Goal: Information Seeking & Learning: Learn about a topic

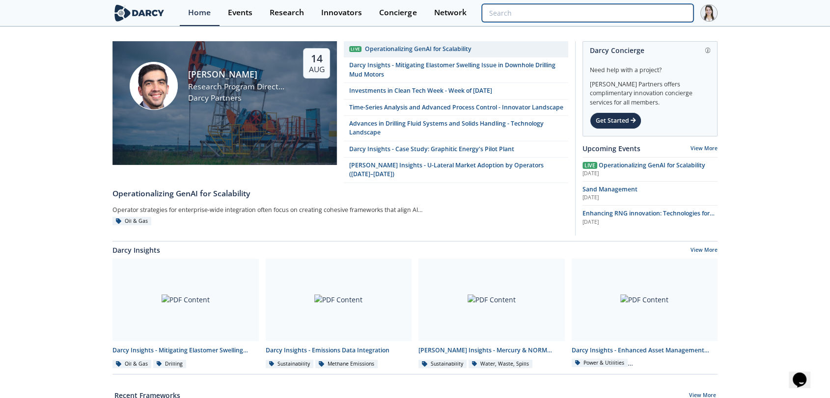
click at [639, 12] on input "search" at bounding box center [588, 13] width 212 height 18
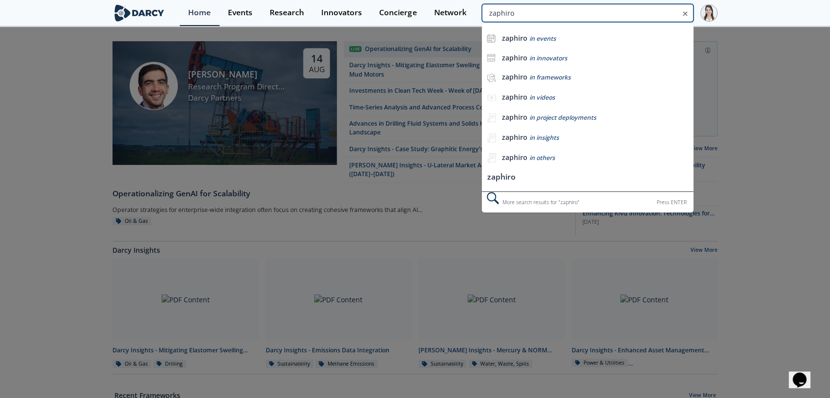
type input "zaphiro"
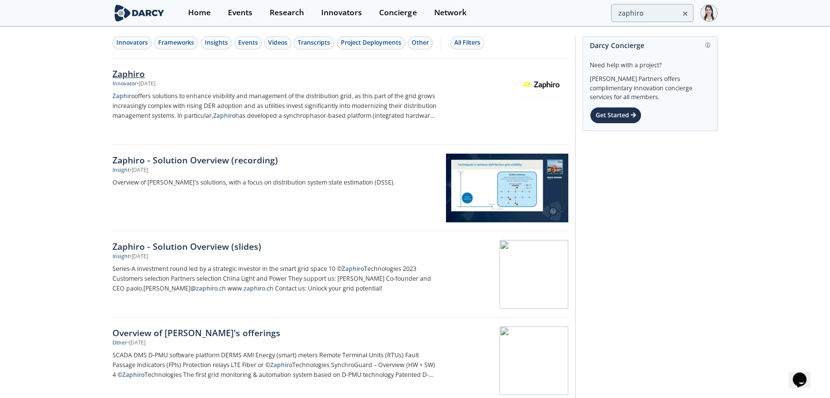
click at [529, 84] on img at bounding box center [542, 85] width 48 height 32
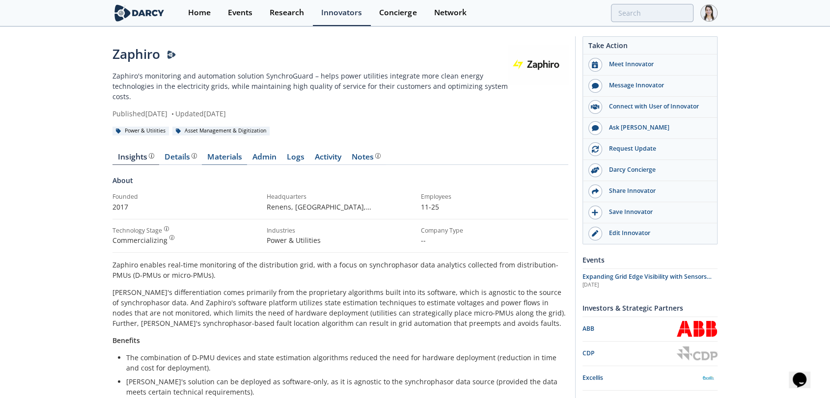
click at [222, 157] on link "Materials" at bounding box center [224, 159] width 45 height 12
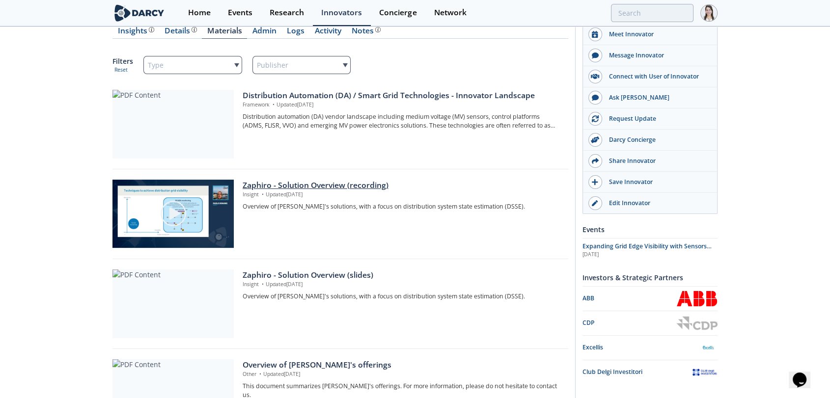
scroll to position [272, 0]
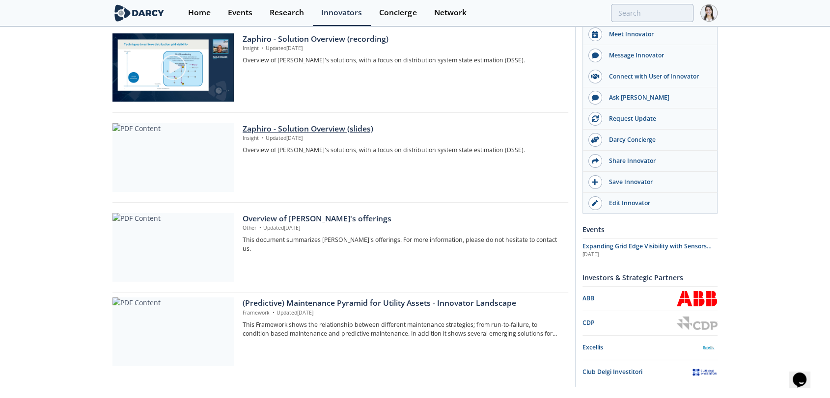
click at [310, 135] on p "Insight • Updated [DATE]" at bounding box center [402, 139] width 319 height 8
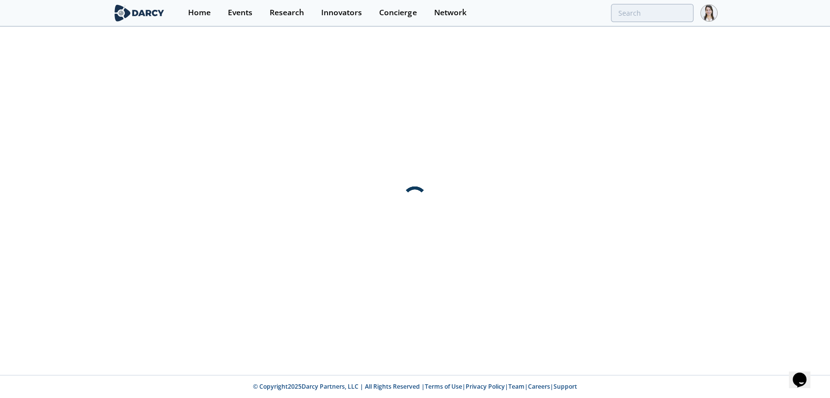
scroll to position [0, 0]
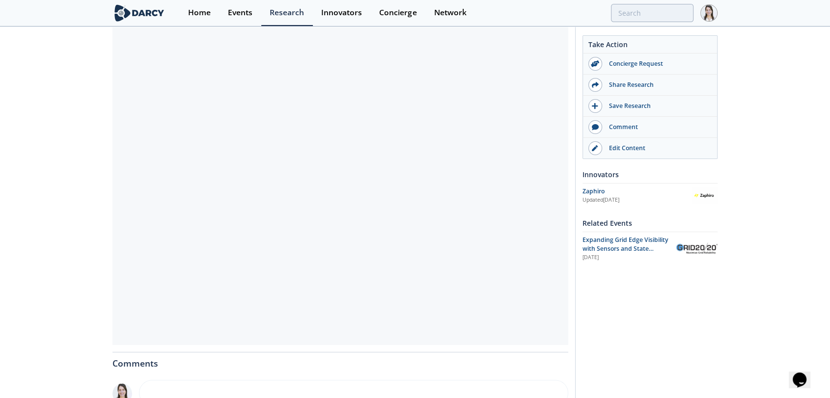
scroll to position [109, 0]
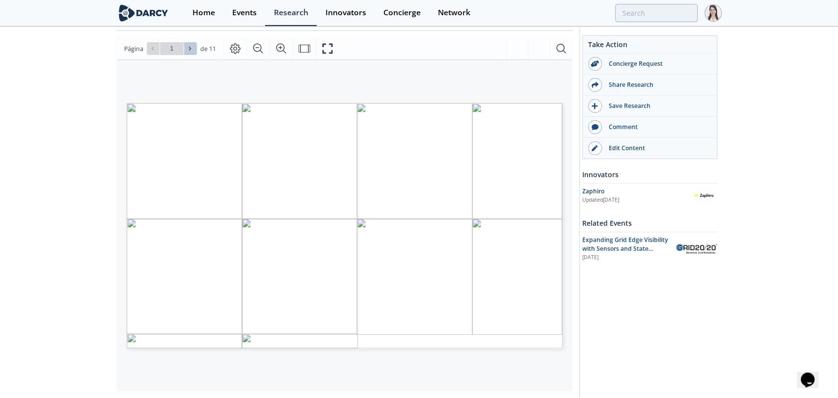
click at [191, 48] on icon at bounding box center [190, 49] width 6 height 6
type input "2"
click at [191, 48] on icon at bounding box center [190, 49] width 6 height 6
type input "3"
click at [191, 48] on icon at bounding box center [190, 49] width 6 height 6
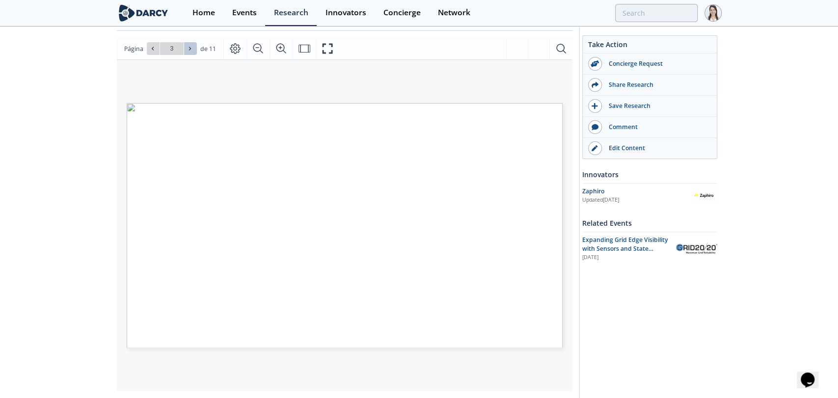
type input "4"
click at [191, 48] on icon at bounding box center [190, 49] width 6 height 6
type input "5"
click at [191, 48] on icon at bounding box center [190, 49] width 6 height 6
type input "6"
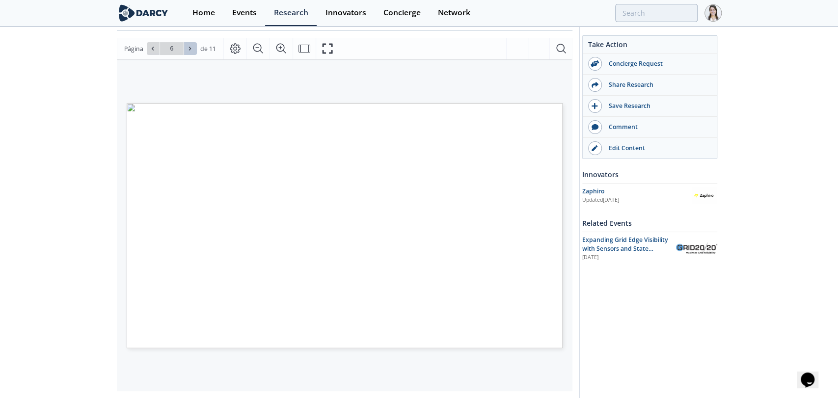
click at [191, 48] on icon at bounding box center [190, 49] width 6 height 6
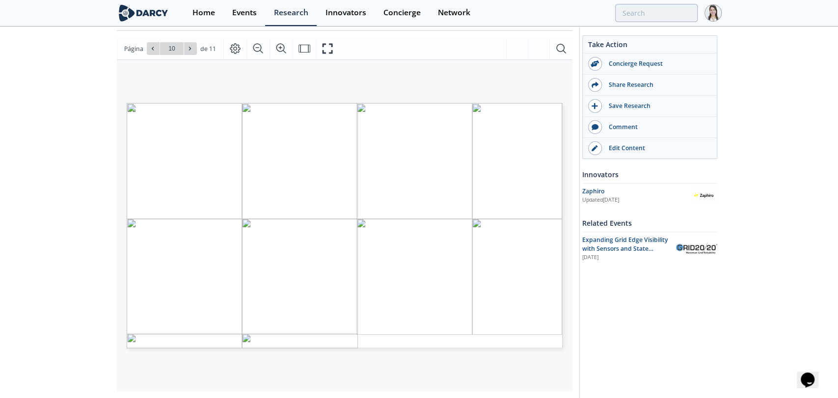
type input "11"
click at [191, 48] on div "Ir a la página 11" at bounding box center [172, 48] width 50 height 13
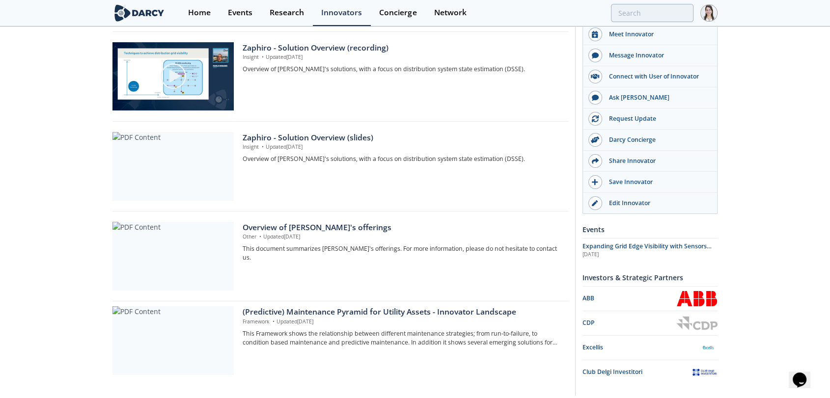
scroll to position [298, 0]
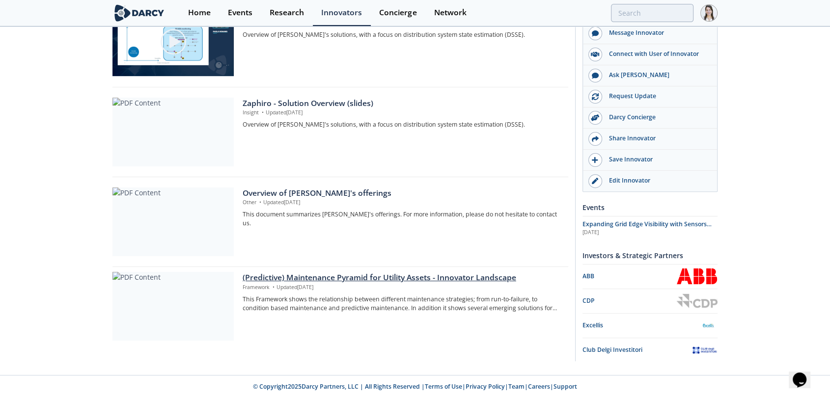
click at [355, 281] on div "(Predictive) Maintenance Pyramid for Utility Assets - Innovator Landscape" at bounding box center [402, 278] width 319 height 12
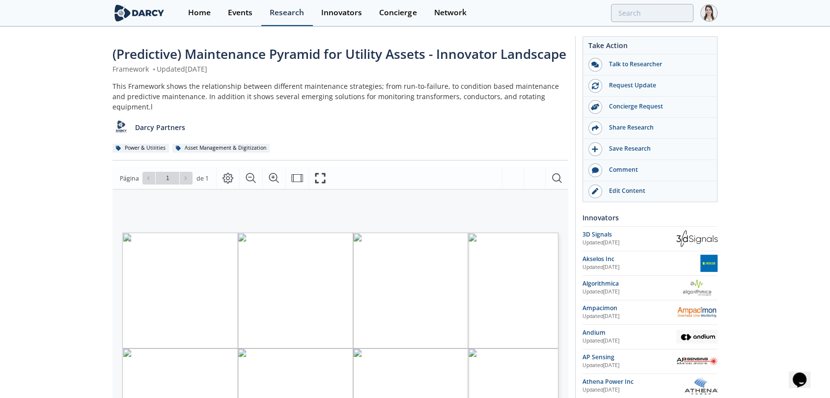
click at [288, 12] on div "Research" at bounding box center [287, 13] width 34 height 8
